Goal: Task Accomplishment & Management: Use online tool/utility

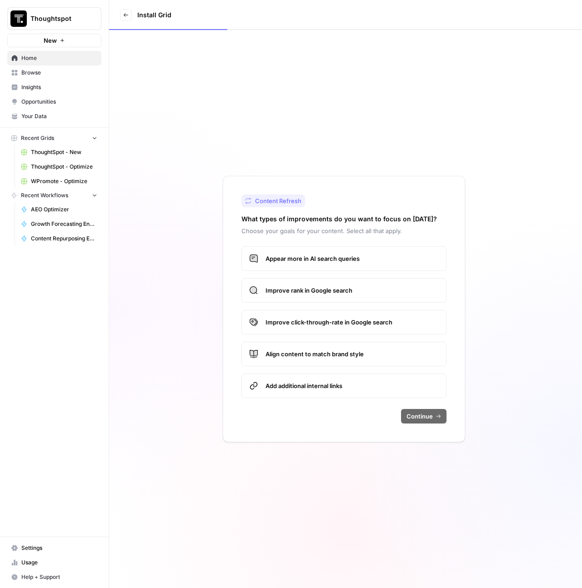
click at [60, 179] on span "WPromote - Optimize" at bounding box center [64, 181] width 66 height 8
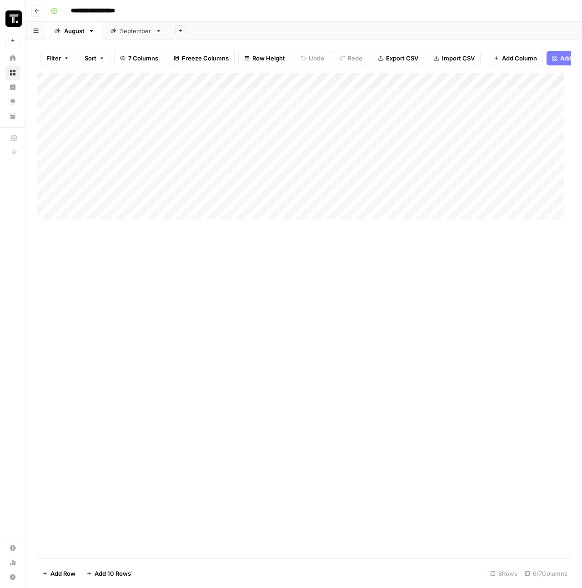
click at [130, 105] on div "Add Column" at bounding box center [304, 150] width 534 height 154
click at [130, 119] on div "Add Column" at bounding box center [304, 150] width 534 height 154
click at [128, 129] on div "Add Column" at bounding box center [304, 150] width 534 height 154
click at [124, 151] on div "Add Column" at bounding box center [304, 150] width 534 height 154
click at [122, 170] on div "Add Column" at bounding box center [304, 150] width 534 height 154
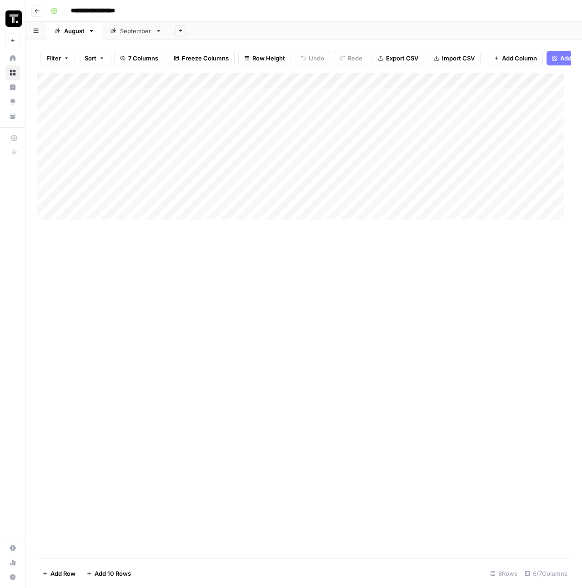
click at [122, 186] on div "Add Column" at bounding box center [304, 150] width 534 height 154
click at [121, 199] on div "Add Column" at bounding box center [304, 150] width 534 height 154
click at [120, 209] on div "Add Column" at bounding box center [304, 150] width 534 height 154
click at [45, 156] on div "Add Column" at bounding box center [304, 150] width 534 height 154
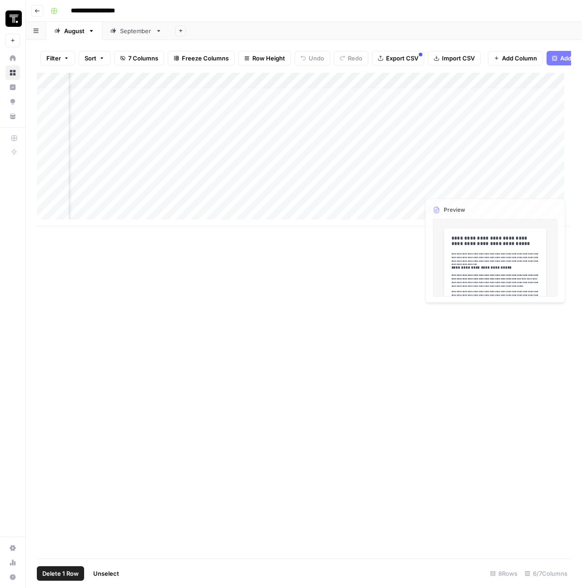
scroll to position [7, 293]
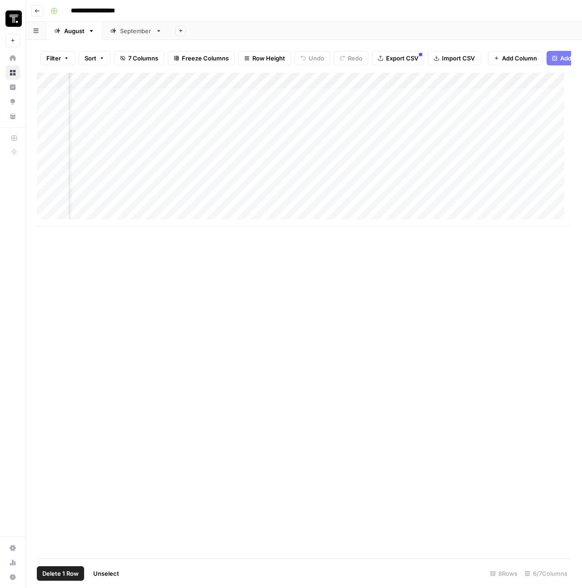
click at [60, 573] on span "Delete 1 Row" at bounding box center [60, 573] width 36 height 9
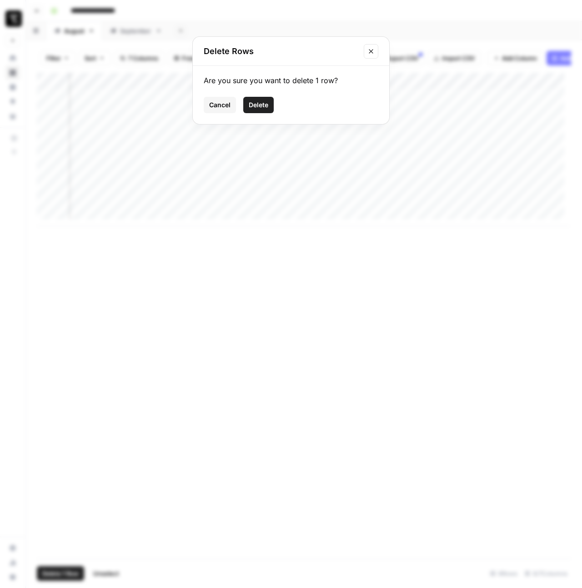
click at [262, 107] on span "Delete" at bounding box center [259, 104] width 20 height 9
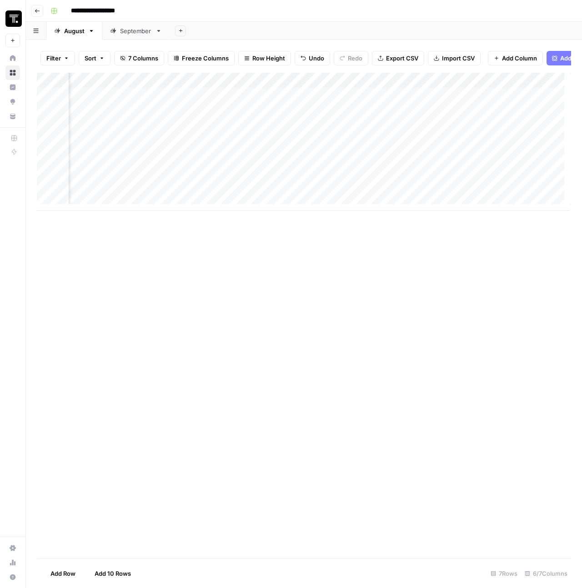
scroll to position [0, 293]
click at [513, 164] on div "Add Column" at bounding box center [304, 142] width 534 height 138
click at [511, 86] on div "Add Column" at bounding box center [304, 142] width 534 height 138
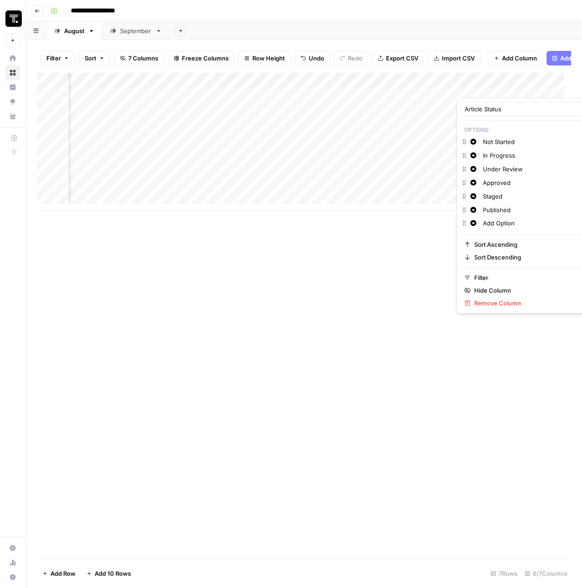
click at [505, 210] on input "Published" at bounding box center [529, 209] width 92 height 9
click at [472, 212] on icon "button" at bounding box center [473, 210] width 6 height 6
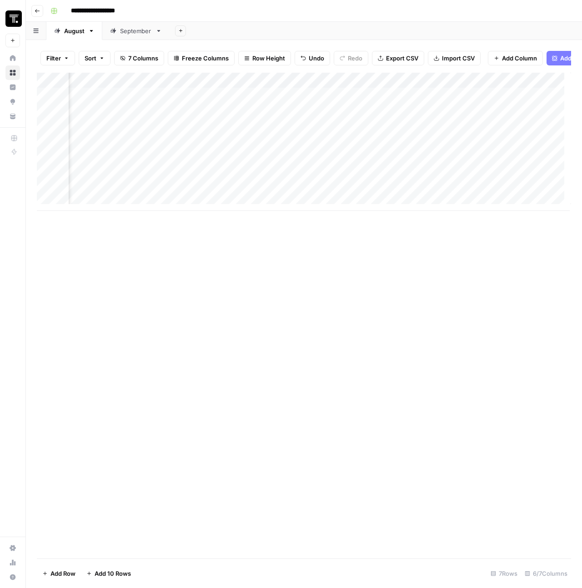
click at [410, 237] on div "Add Column" at bounding box center [304, 316] width 534 height 486
click at [514, 180] on div "Add Column" at bounding box center [304, 142] width 534 height 138
click at [515, 160] on div "Add Column" at bounding box center [304, 142] width 534 height 138
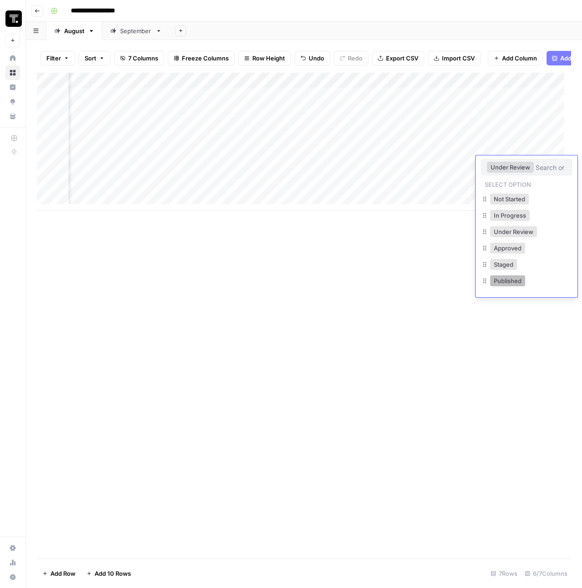
click at [511, 279] on button "Published" at bounding box center [507, 280] width 35 height 11
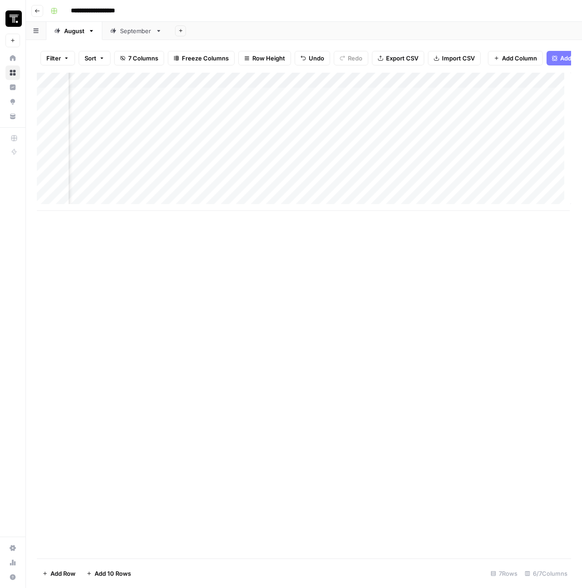
click at [518, 174] on div "Add Column" at bounding box center [304, 142] width 534 height 138
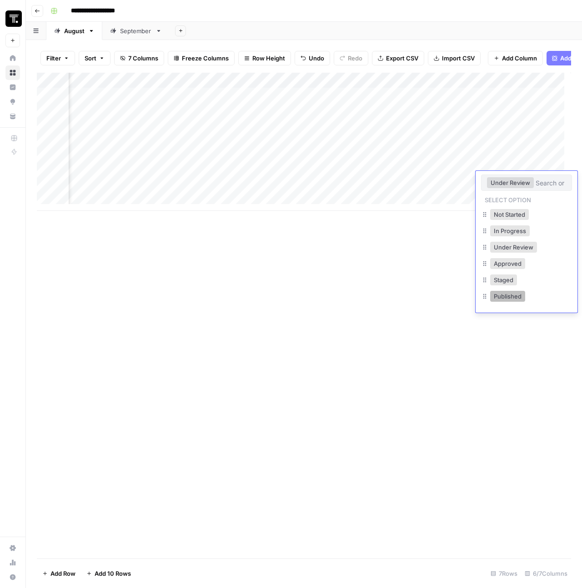
click at [504, 297] on button "Published" at bounding box center [507, 296] width 35 height 11
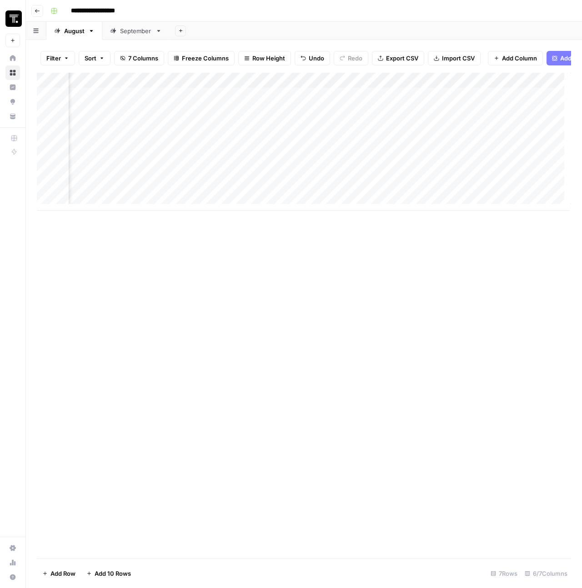
click at [523, 188] on div "Add Column" at bounding box center [304, 142] width 534 height 138
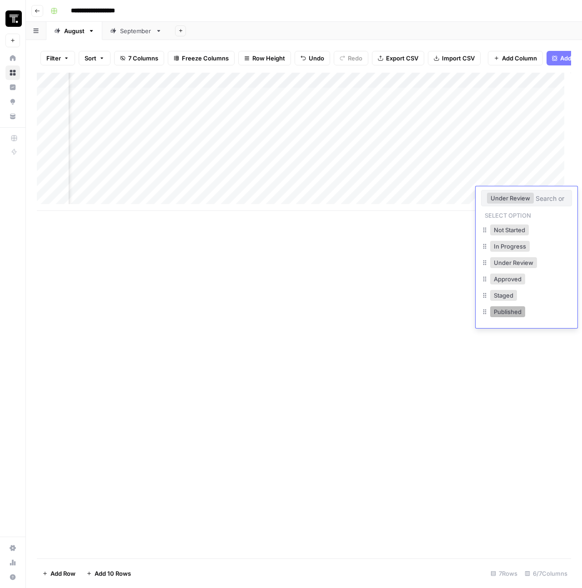
click at [507, 311] on button "Published" at bounding box center [507, 311] width 35 height 11
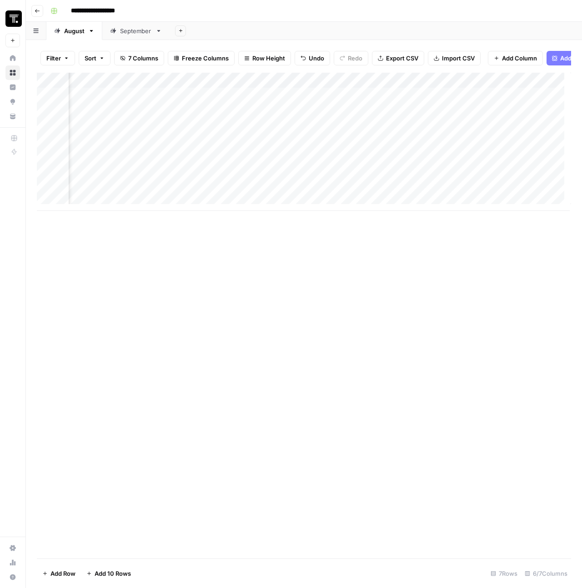
click at [412, 290] on div "Add Column" at bounding box center [304, 316] width 534 height 486
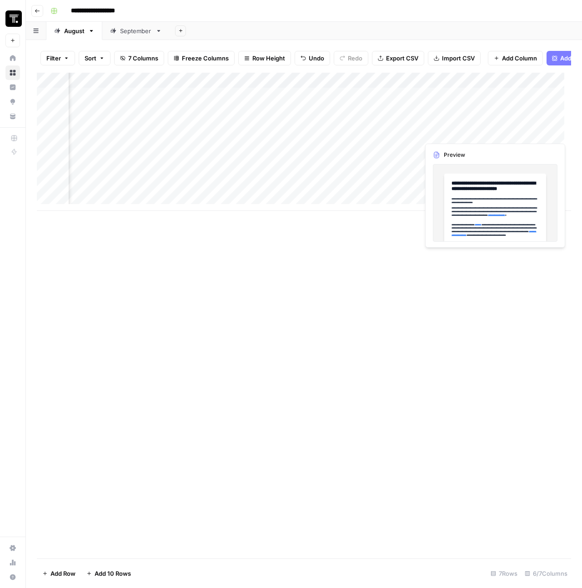
scroll to position [0, 350]
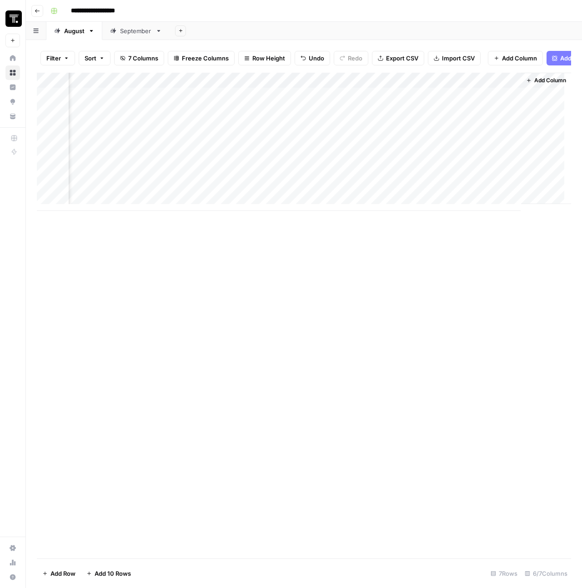
click at [461, 83] on div "Add Column" at bounding box center [304, 142] width 534 height 138
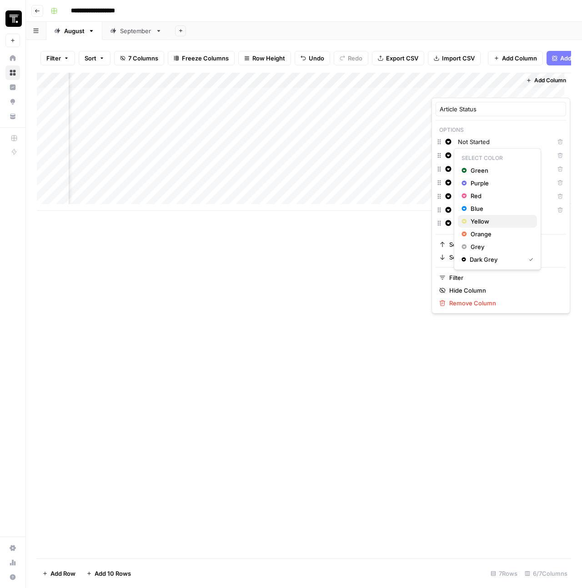
click at [476, 221] on span "Yellow" at bounding box center [499, 221] width 59 height 9
click at [449, 169] on icon "button" at bounding box center [448, 169] width 6 height 6
click at [476, 251] on span "Orange" at bounding box center [499, 247] width 59 height 9
click at [453, 188] on div "Change color Approved Delete" at bounding box center [500, 184] width 130 height 14
click at [450, 183] on span "Change color" at bounding box center [450, 183] width 0 height 0
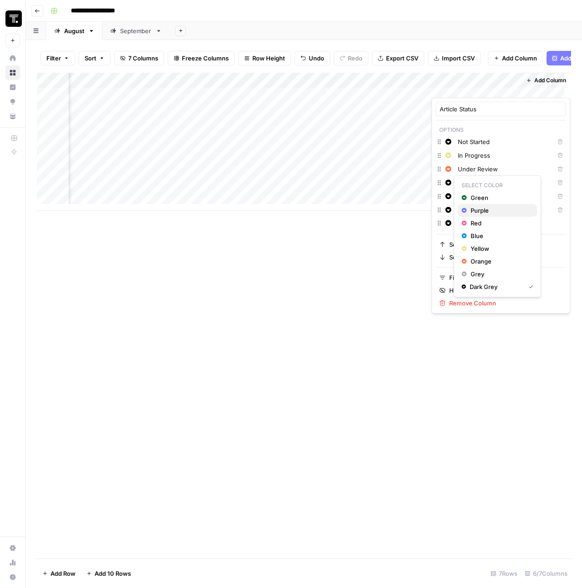
click at [478, 210] on span "Purple" at bounding box center [499, 210] width 59 height 9
click at [449, 180] on icon "button" at bounding box center [448, 183] width 6 height 6
click at [470, 196] on span "Green" at bounding box center [499, 197] width 59 height 9
click at [449, 195] on icon "button" at bounding box center [448, 196] width 6 height 6
click at [470, 225] on span "Purple" at bounding box center [499, 224] width 59 height 9
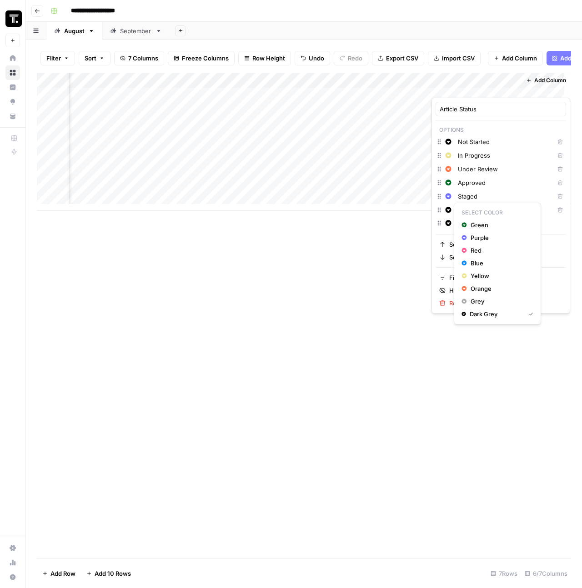
click at [448, 210] on icon "button" at bounding box center [448, 210] width 6 height 6
click at [478, 263] on span "Blue" at bounding box center [499, 263] width 59 height 9
click at [449, 184] on icon "button" at bounding box center [448, 183] width 6 height 6
click at [481, 234] on span "Blue" at bounding box center [499, 235] width 59 height 9
click at [449, 205] on button "Change color" at bounding box center [448, 210] width 11 height 11
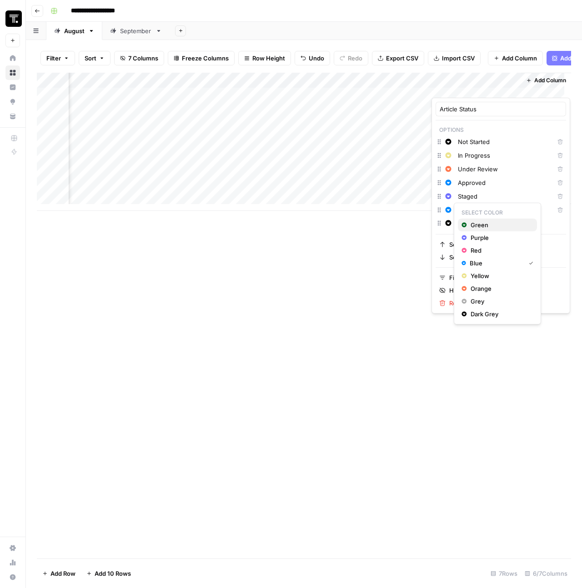
click at [477, 226] on span "Green" at bounding box center [499, 224] width 59 height 9
click at [450, 183] on span "Change color" at bounding box center [450, 183] width 0 height 0
click at [467, 201] on div "Green" at bounding box center [497, 197] width 72 height 9
click at [450, 207] on icon "button" at bounding box center [448, 210] width 6 height 6
click at [480, 259] on span "Blue" at bounding box center [499, 263] width 59 height 9
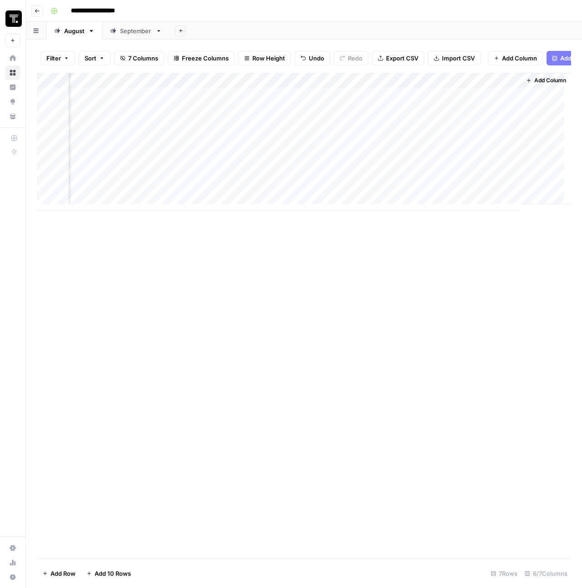
click at [391, 284] on html "**********" at bounding box center [291, 294] width 582 height 588
click at [505, 101] on div "Add Column" at bounding box center [304, 142] width 534 height 138
click at [440, 82] on div "Add Column" at bounding box center [304, 142] width 534 height 138
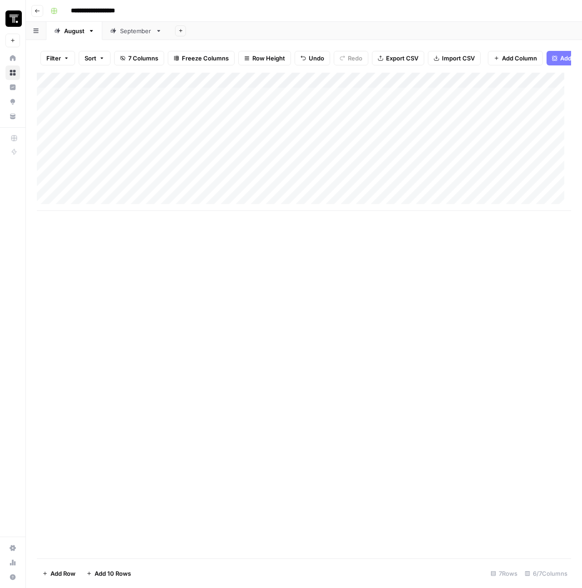
click at [233, 285] on div "Add Column" at bounding box center [304, 316] width 534 height 486
click at [300, 91] on div "Add Column" at bounding box center [304, 142] width 534 height 138
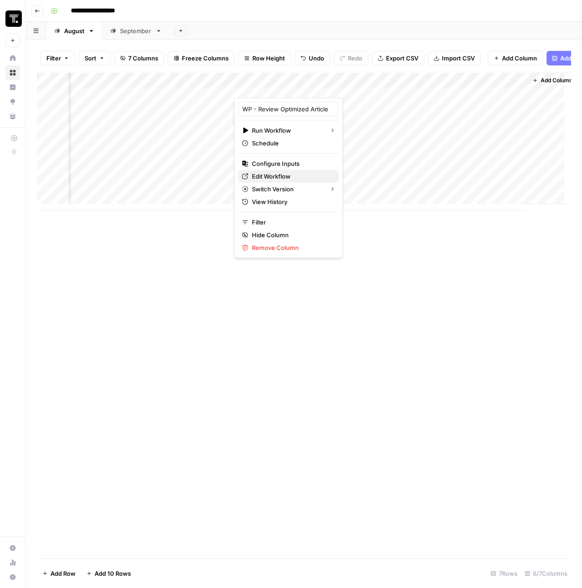
click at [274, 173] on span "Edit Workflow" at bounding box center [292, 176] width 80 height 9
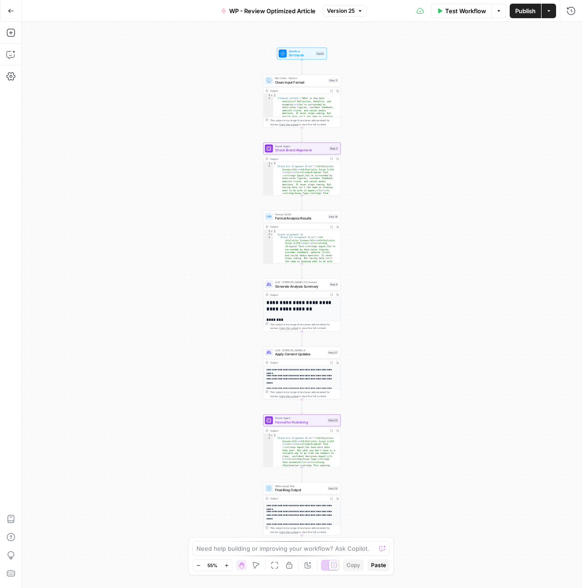
click at [303, 84] on span "Clean Input Format" at bounding box center [300, 82] width 51 height 5
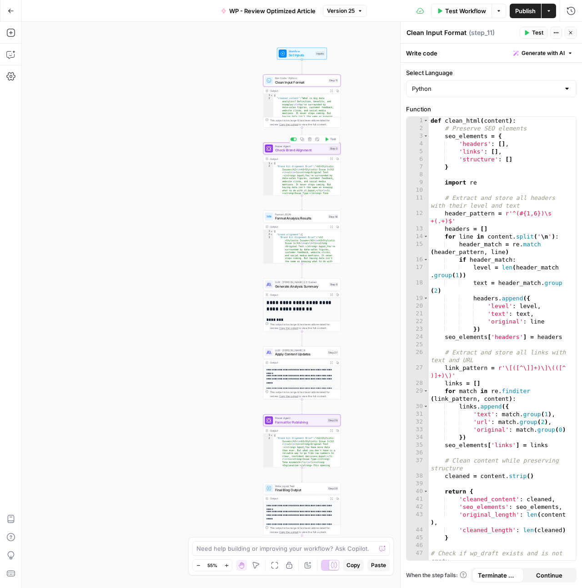
click at [297, 154] on div "Power Agent Check Brand Alignment Step 5 Copy step Delete step Add Note Test" at bounding box center [301, 149] width 77 height 12
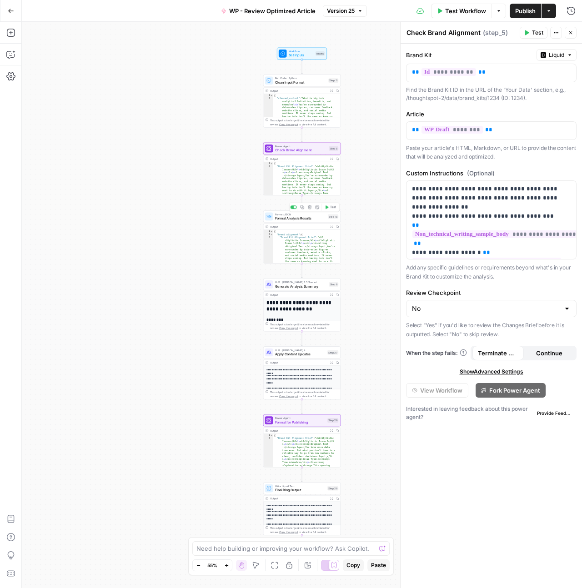
click at [290, 218] on span "Format Analysis Results" at bounding box center [300, 218] width 51 height 5
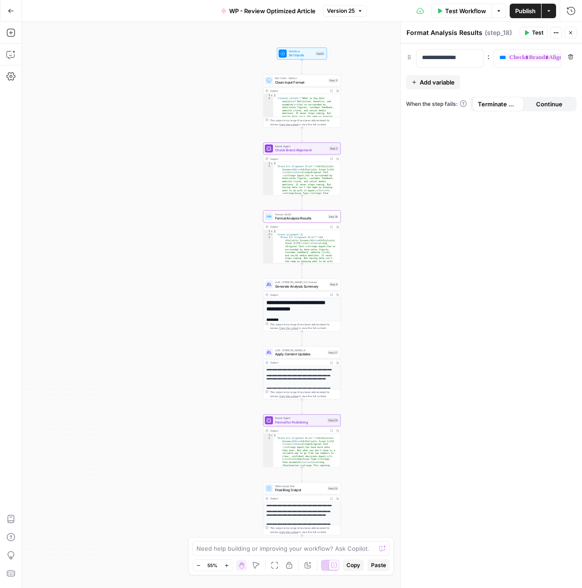
type textarea "**********"
click at [303, 278] on button "Copy step" at bounding box center [302, 275] width 6 height 6
click at [302, 283] on span "LLM · Claude 3.5 Sonnet" at bounding box center [301, 282] width 52 height 4
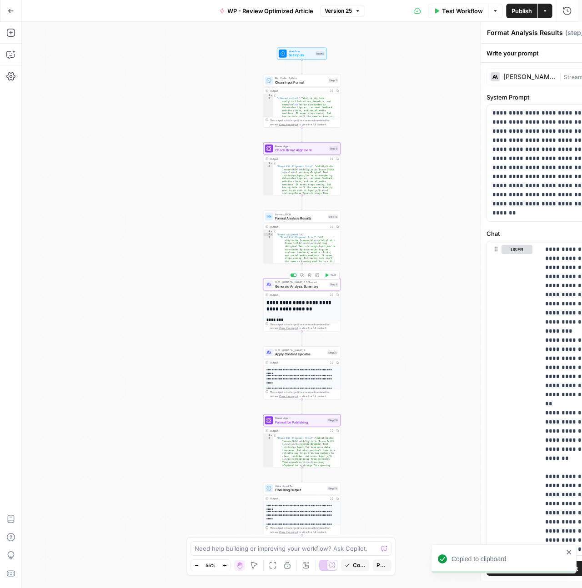
type textarea "Generate Analysis Summary"
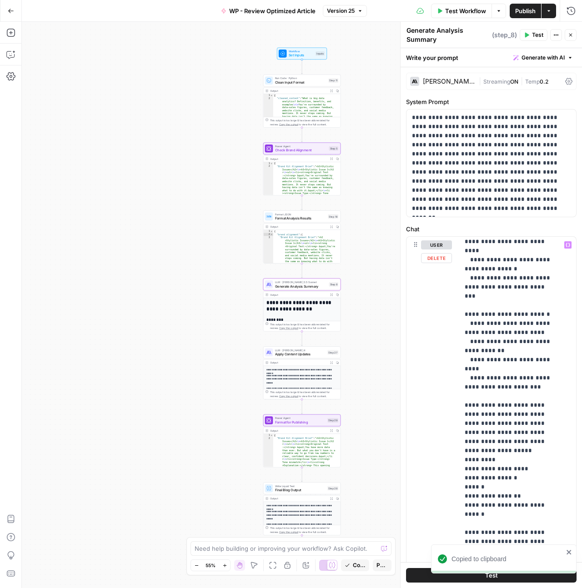
scroll to position [462, 0]
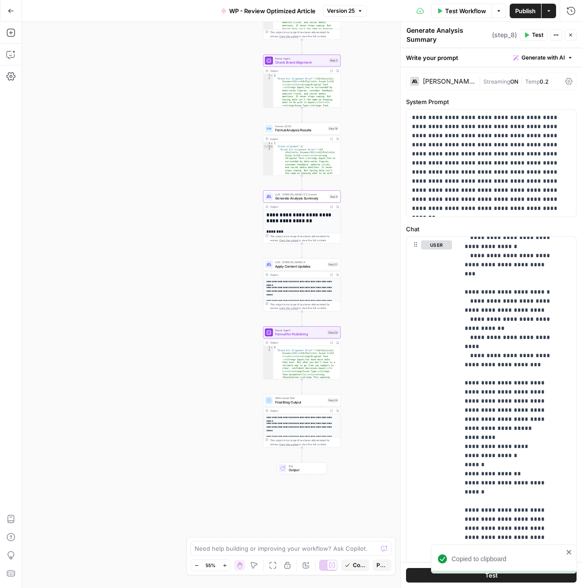
click at [297, 330] on span "Power Agent" at bounding box center [300, 330] width 50 height 4
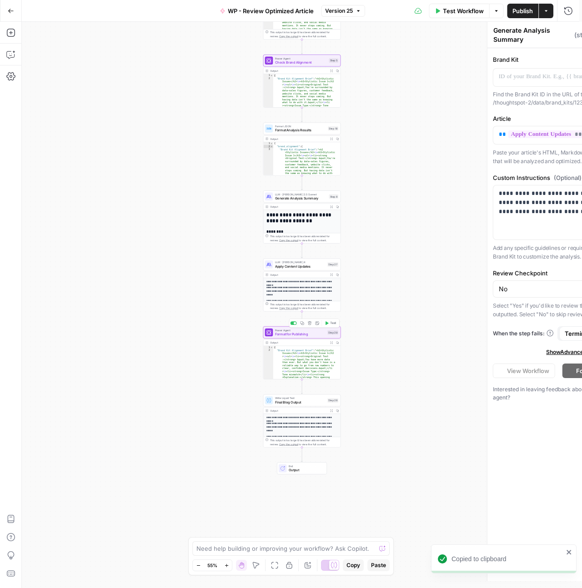
type textarea "Format for Publishing"
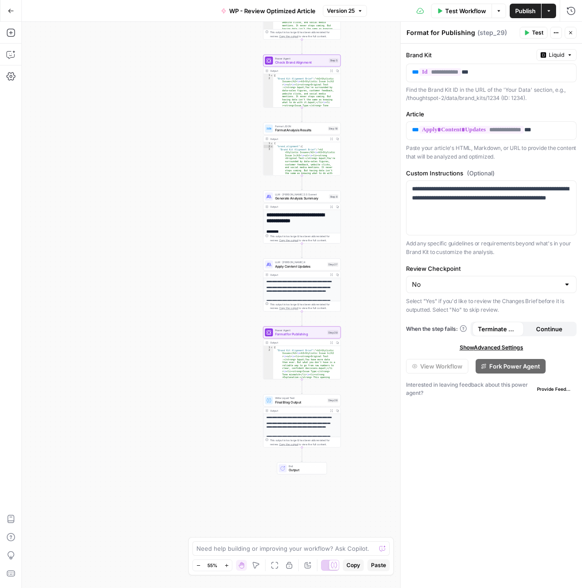
click at [297, 404] on span "Final Blog Output" at bounding box center [300, 402] width 50 height 5
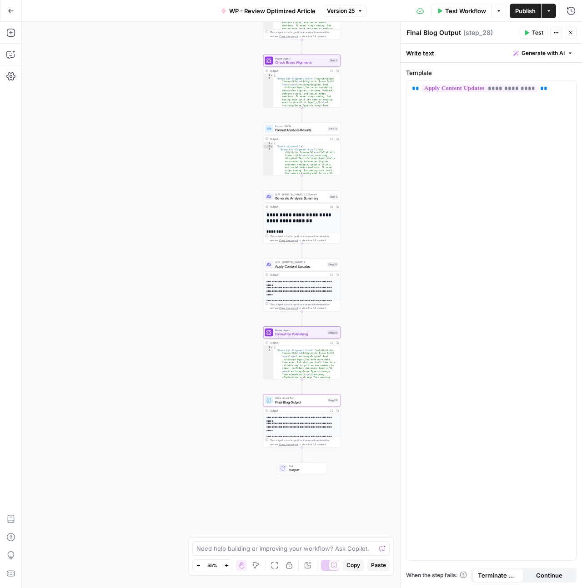
click at [304, 469] on span "Output" at bounding box center [306, 470] width 34 height 5
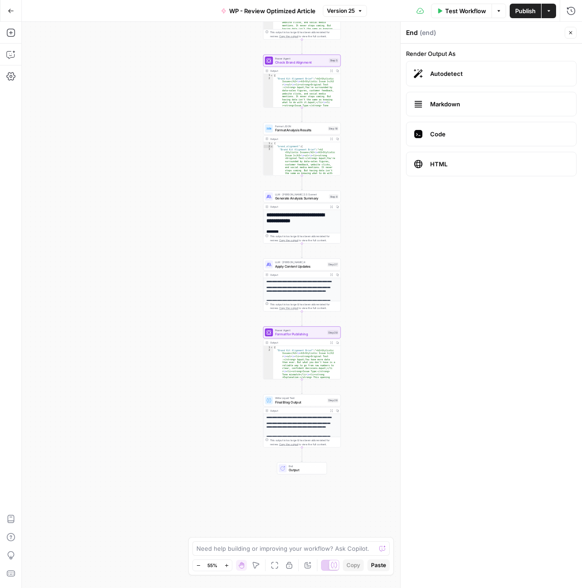
click at [571, 33] on icon "button" at bounding box center [570, 32] width 5 height 5
click at [304, 399] on span "Write Liquid Text" at bounding box center [300, 398] width 50 height 4
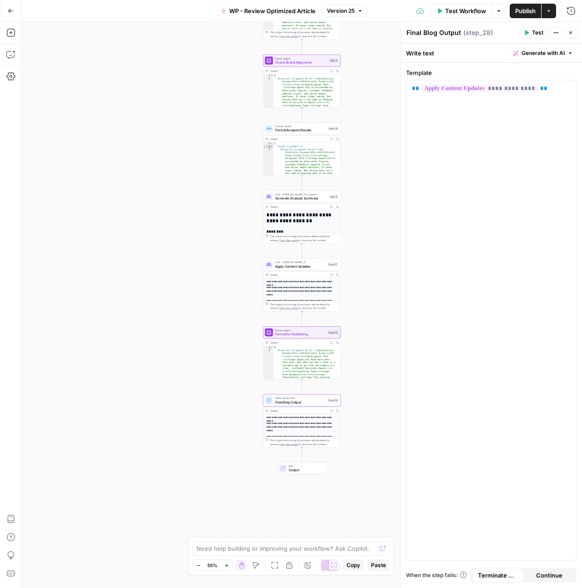
click at [300, 476] on div "Workflow Set Inputs Inputs Run Code · Python Clean Input Format Step 11 Output …" at bounding box center [302, 305] width 560 height 566
click at [301, 468] on span "Output" at bounding box center [306, 470] width 34 height 5
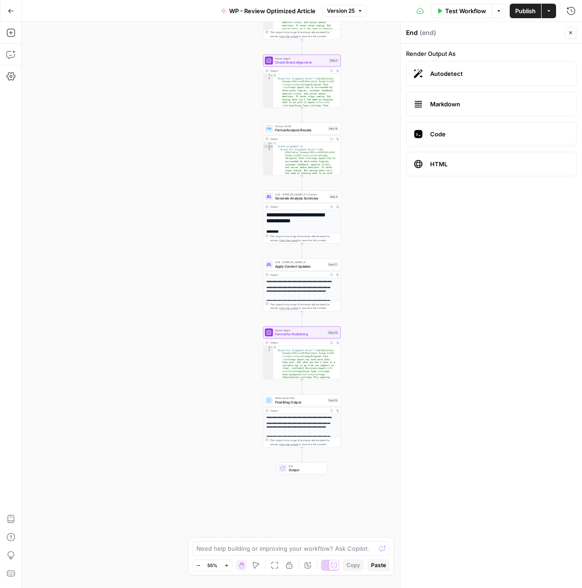
click at [301, 468] on span "Output" at bounding box center [306, 470] width 34 height 5
click at [161, 93] on div "Workflow Set Inputs Inputs Run Code · Python Clean Input Format Step 11 Output …" at bounding box center [302, 305] width 560 height 566
